Goal: Transaction & Acquisition: Purchase product/service

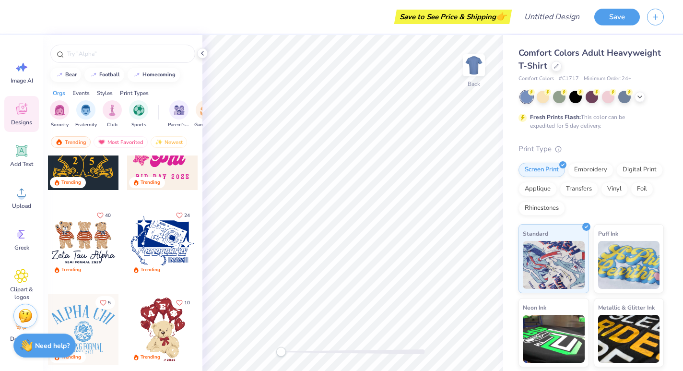
scroll to position [475, 0]
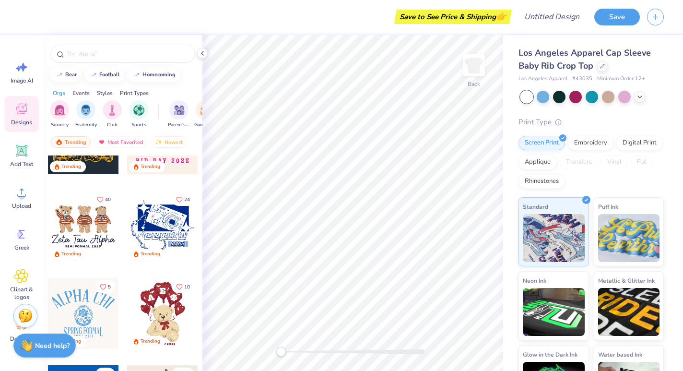
scroll to position [515, 0]
